Goal: Obtain resource: Obtain resource

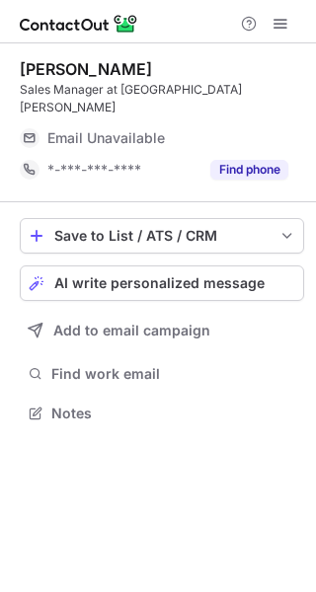
scroll to position [9, 10]
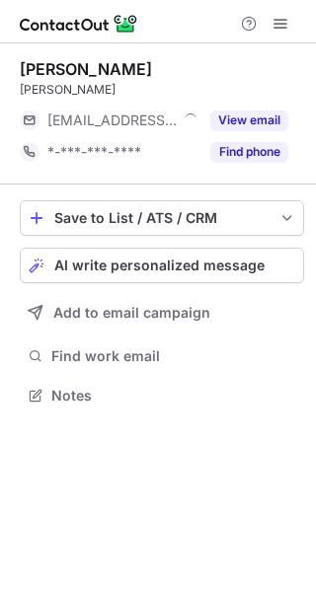
scroll to position [9, 10]
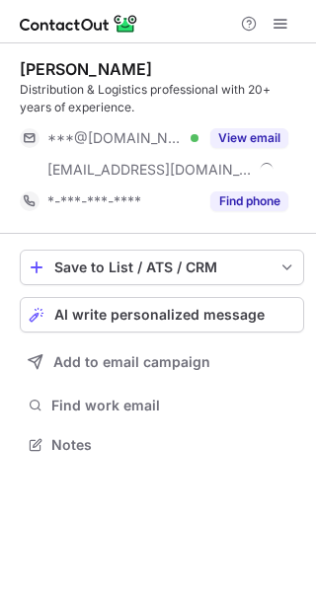
scroll to position [430, 316]
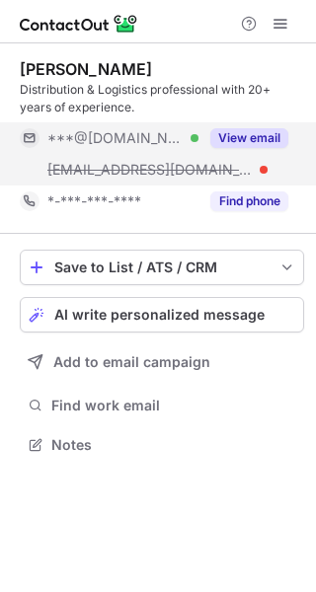
click at [253, 138] on button "View email" at bounding box center [249, 138] width 78 height 20
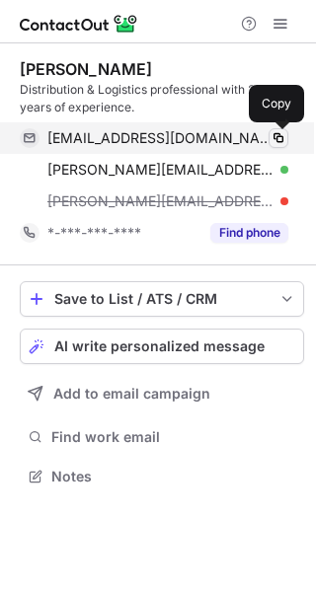
click at [277, 133] on span at bounding box center [278, 138] width 16 height 16
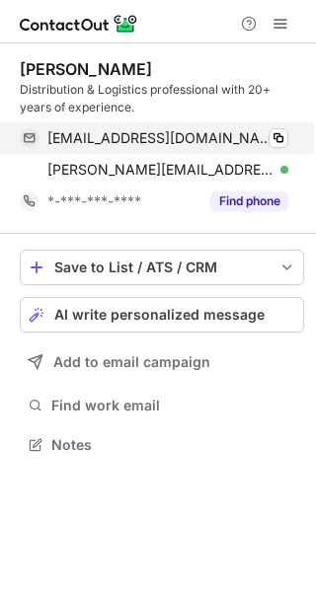
scroll to position [430, 316]
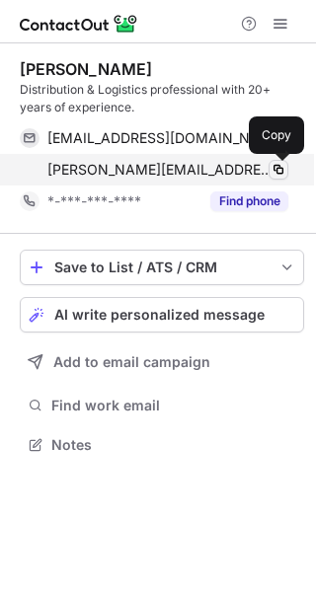
click at [277, 163] on span at bounding box center [278, 170] width 16 height 16
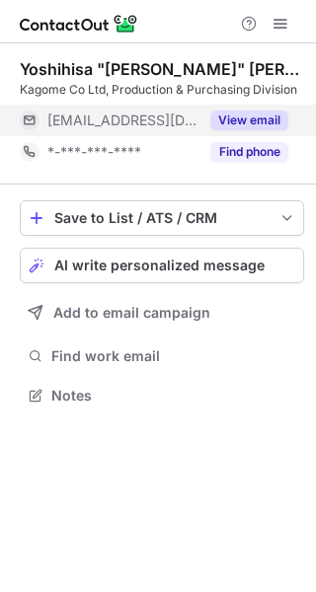
scroll to position [381, 316]
click at [227, 116] on button "View email" at bounding box center [249, 121] width 78 height 20
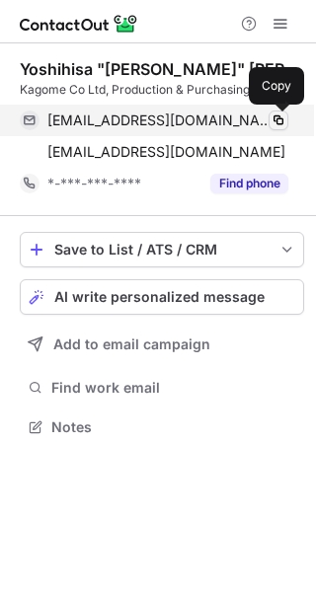
click at [281, 120] on span at bounding box center [278, 120] width 16 height 16
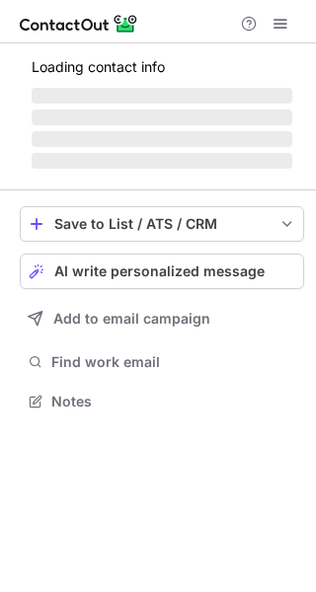
scroll to position [9, 10]
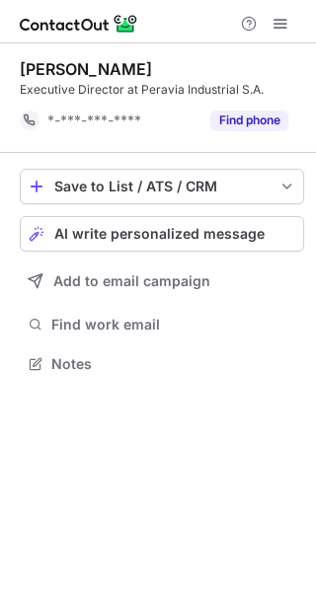
scroll to position [349, 316]
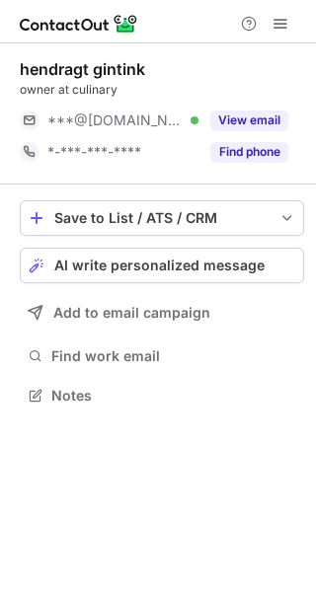
scroll to position [9, 10]
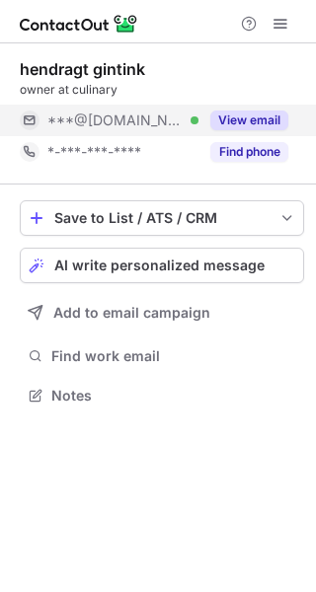
click at [261, 124] on button "View email" at bounding box center [249, 121] width 78 height 20
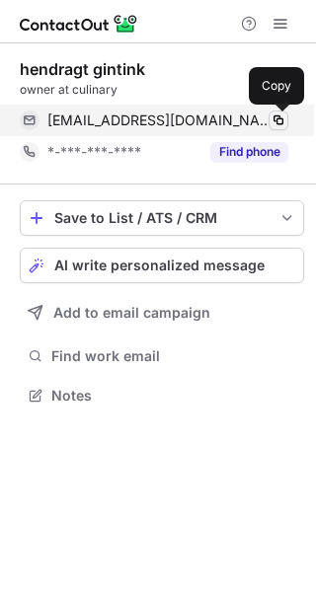
click at [279, 115] on span at bounding box center [278, 120] width 16 height 16
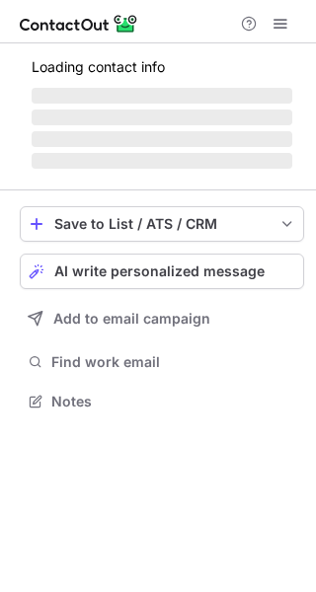
scroll to position [9, 10]
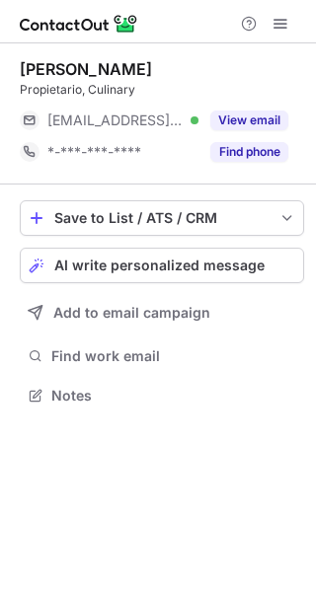
scroll to position [9, 10]
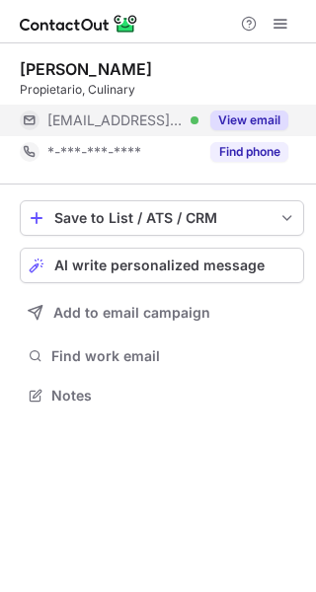
click at [247, 117] on button "View email" at bounding box center [249, 121] width 78 height 20
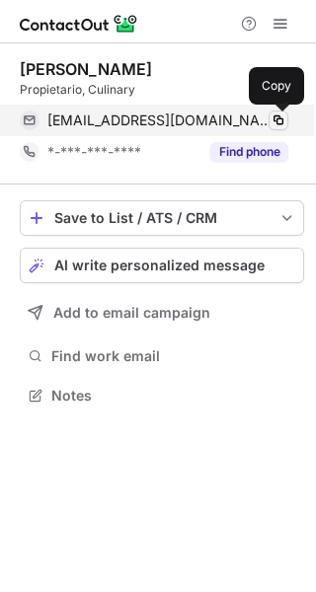
click at [273, 117] on span at bounding box center [278, 120] width 16 height 16
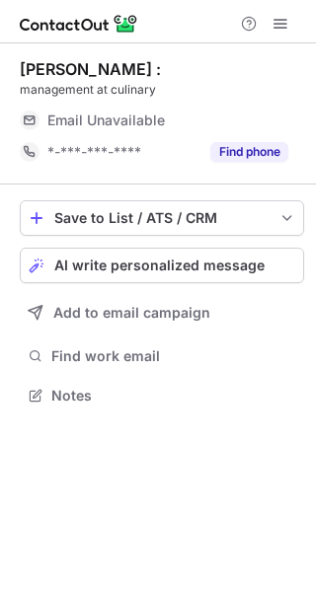
scroll to position [9, 10]
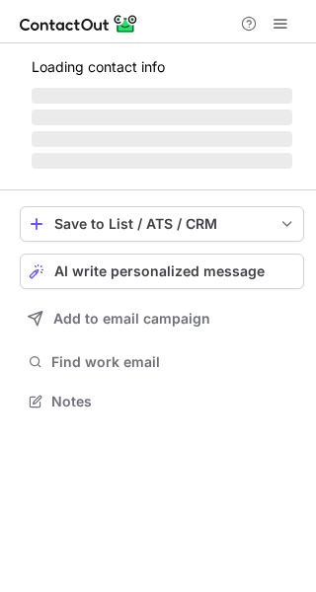
scroll to position [9, 10]
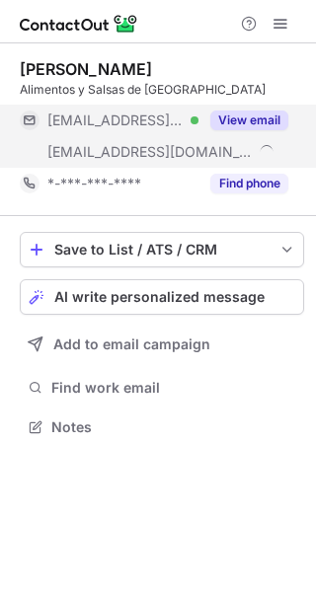
click at [270, 116] on button "View email" at bounding box center [249, 121] width 78 height 20
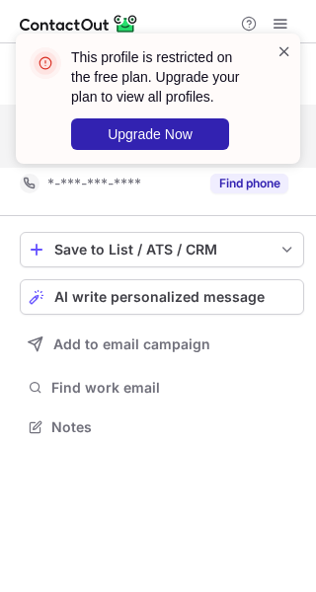
click at [289, 52] on span at bounding box center [284, 51] width 16 height 20
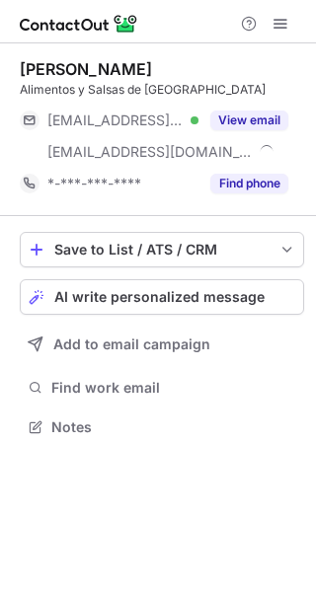
scroll to position [412, 316]
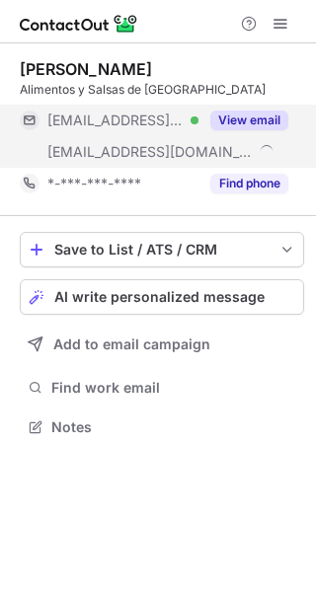
click at [222, 106] on div "View email" at bounding box center [243, 121] width 90 height 32
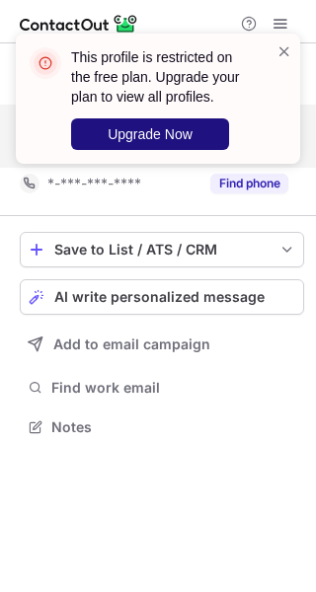
click at [171, 127] on span "Upgrade Now" at bounding box center [150, 134] width 85 height 16
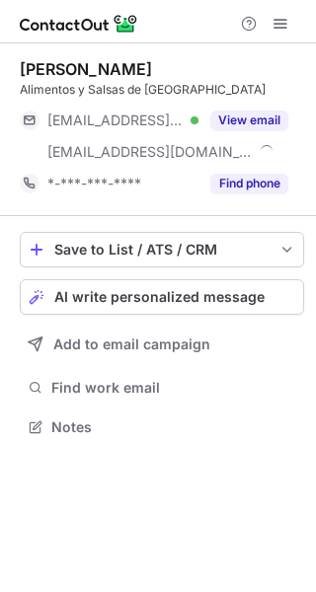
scroll to position [412, 316]
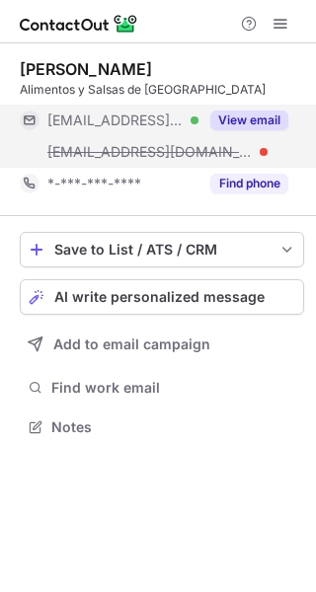
click at [238, 116] on button "View email" at bounding box center [249, 121] width 78 height 20
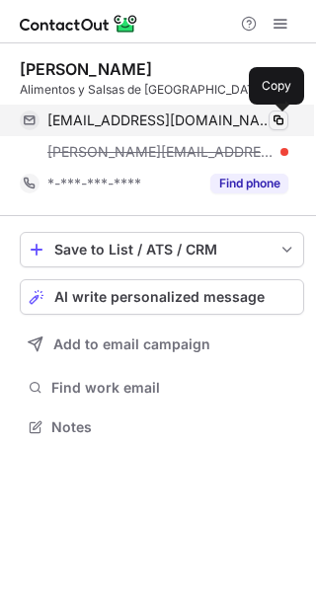
click at [271, 117] on span at bounding box center [278, 120] width 16 height 16
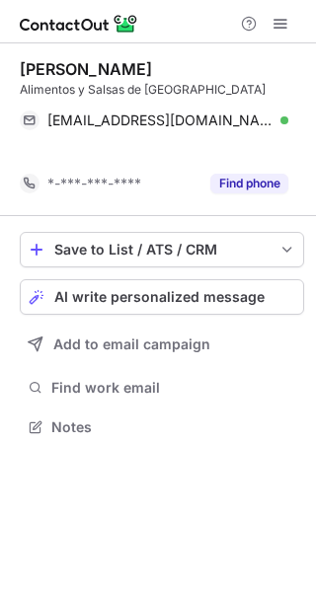
scroll to position [381, 316]
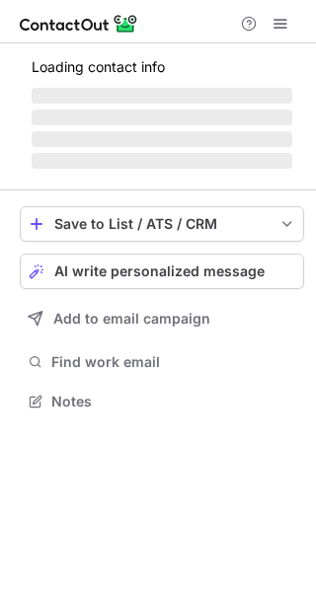
scroll to position [399, 316]
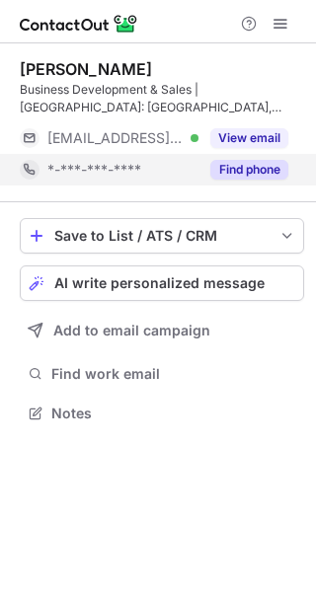
scroll to position [399, 316]
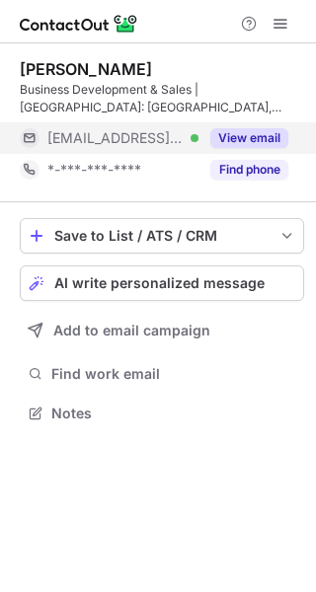
click at [257, 137] on button "View email" at bounding box center [249, 138] width 78 height 20
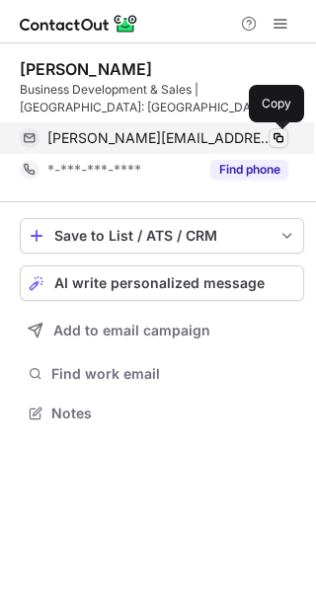
click at [277, 135] on span at bounding box center [278, 138] width 16 height 16
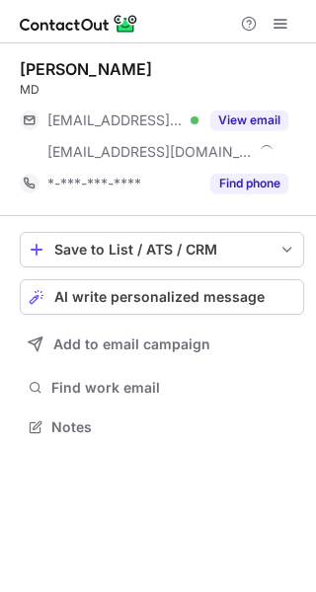
scroll to position [412, 316]
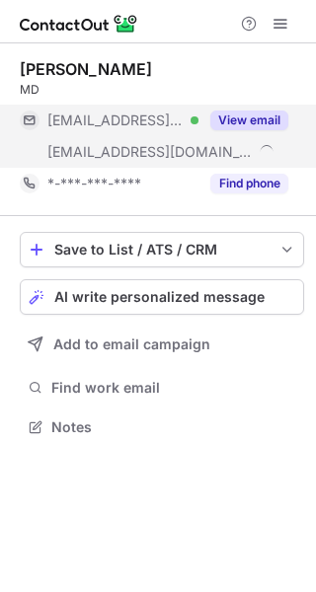
click at [248, 116] on button "View email" at bounding box center [249, 121] width 78 height 20
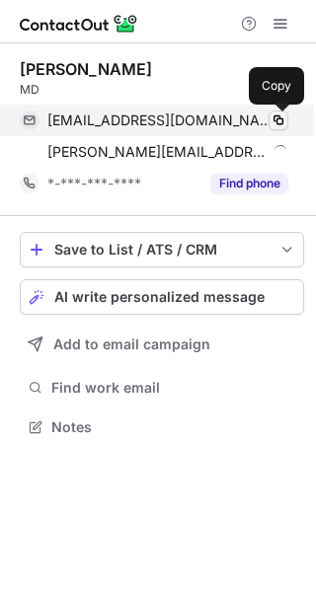
click at [279, 121] on span at bounding box center [278, 120] width 16 height 16
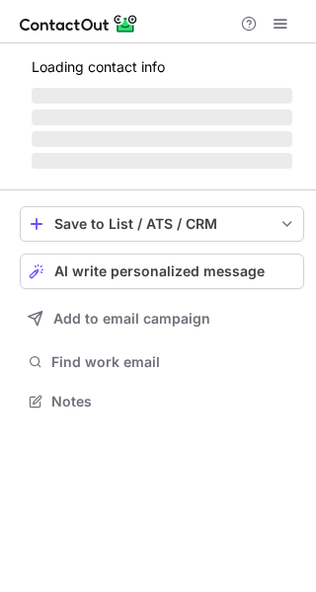
scroll to position [399, 316]
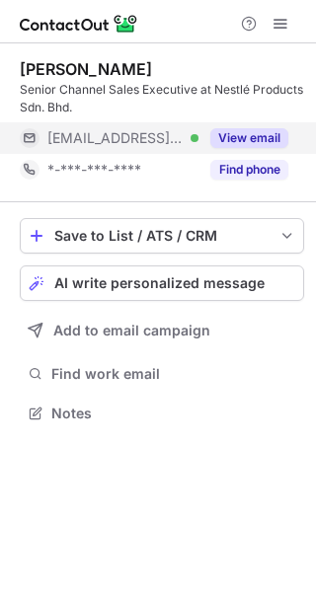
click at [246, 126] on div "View email" at bounding box center [243, 138] width 90 height 32
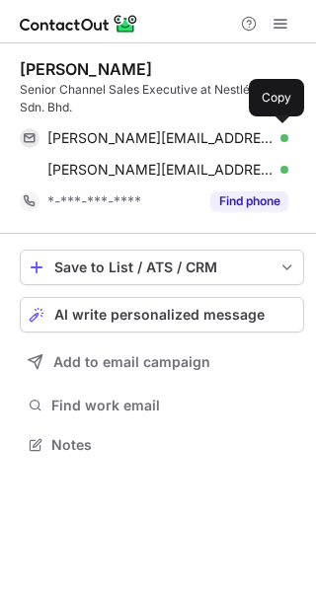
scroll to position [430, 316]
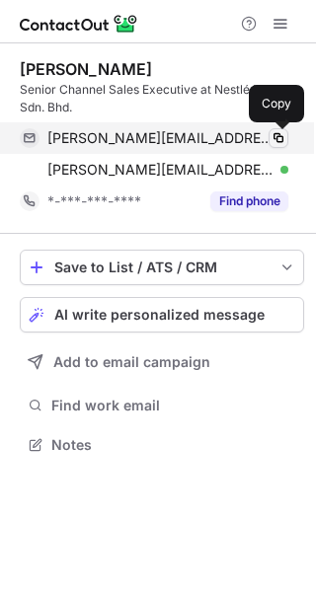
click at [281, 135] on span at bounding box center [278, 138] width 16 height 16
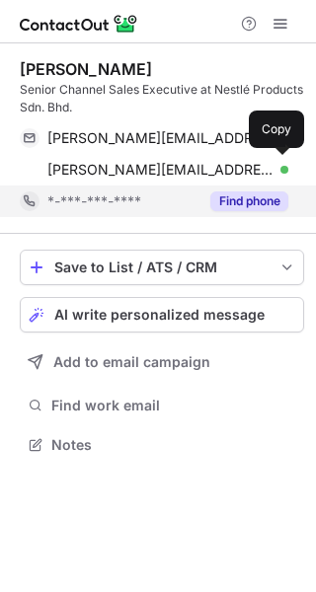
scroll to position [430, 316]
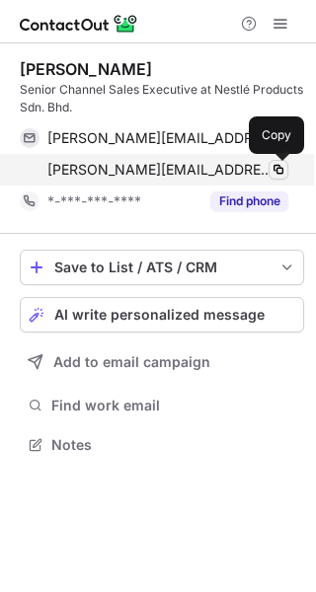
click at [281, 165] on span at bounding box center [278, 170] width 16 height 16
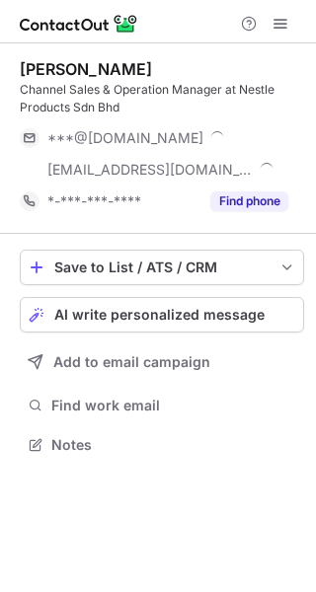
scroll to position [430, 316]
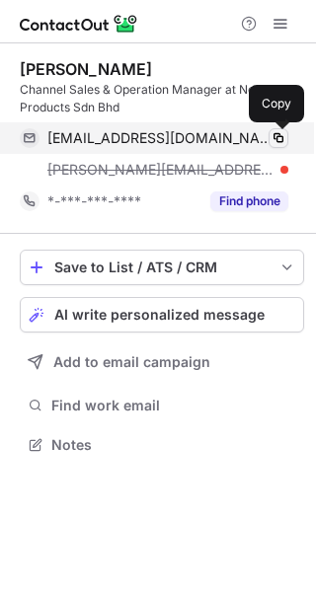
click at [284, 137] on span at bounding box center [278, 138] width 16 height 16
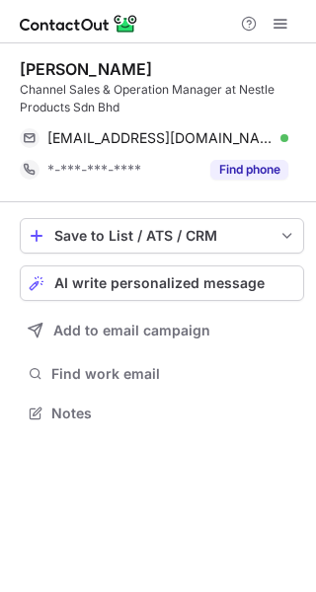
scroll to position [399, 316]
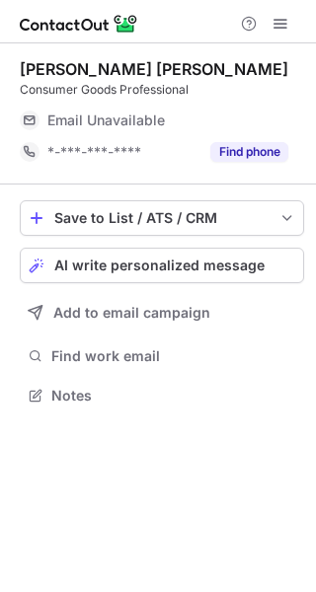
scroll to position [9, 10]
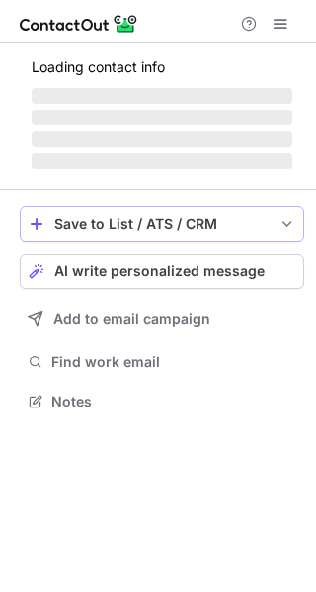
scroll to position [399, 316]
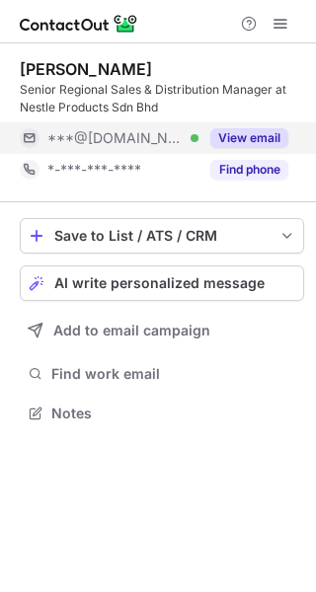
click at [254, 133] on button "View email" at bounding box center [249, 138] width 78 height 20
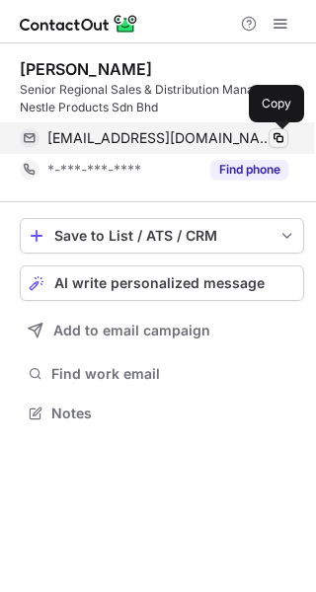
click at [276, 133] on span at bounding box center [278, 138] width 16 height 16
